Goal: Complete application form

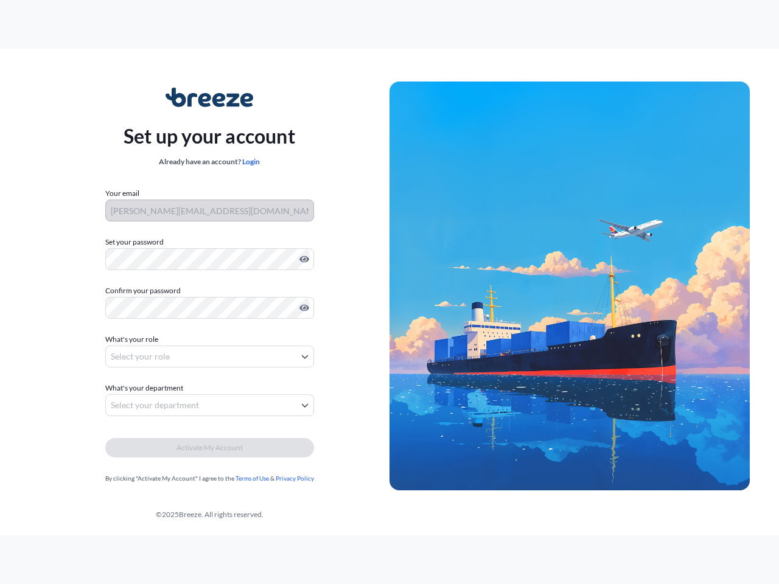
click at [389, 292] on img at bounding box center [569, 287] width 360 height 410
click at [302, 259] on icon "Show password" at bounding box center [304, 259] width 10 height 7
click at [302, 308] on icon "Show password" at bounding box center [304, 308] width 10 height 7
click at [133, 340] on span "What's your role" at bounding box center [131, 340] width 53 height 12
click at [209, 357] on button "Select your role" at bounding box center [209, 357] width 209 height 22
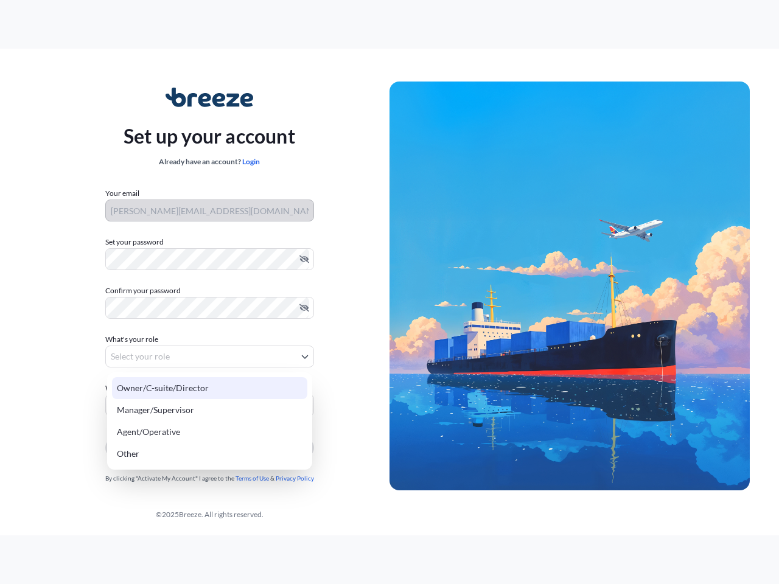
click at [146, 388] on div "Owner/C-suite/Director" at bounding box center [209, 388] width 195 height 22
click at [209, 405] on div "Manager/Supervisor" at bounding box center [209, 410] width 195 height 22
select select "manager/supervisor"
